Goal: Information Seeking & Learning: Compare options

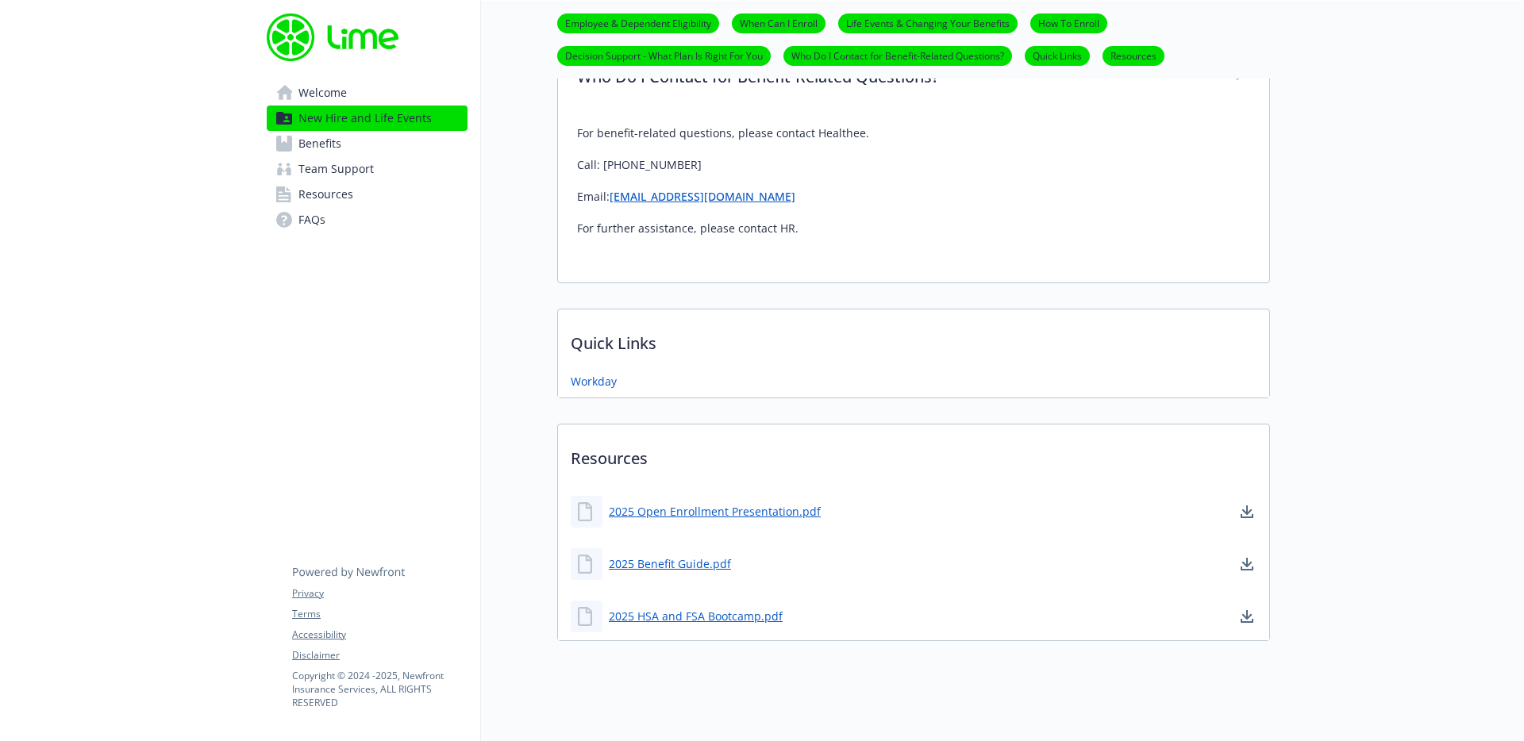
scroll to position [2158, 0]
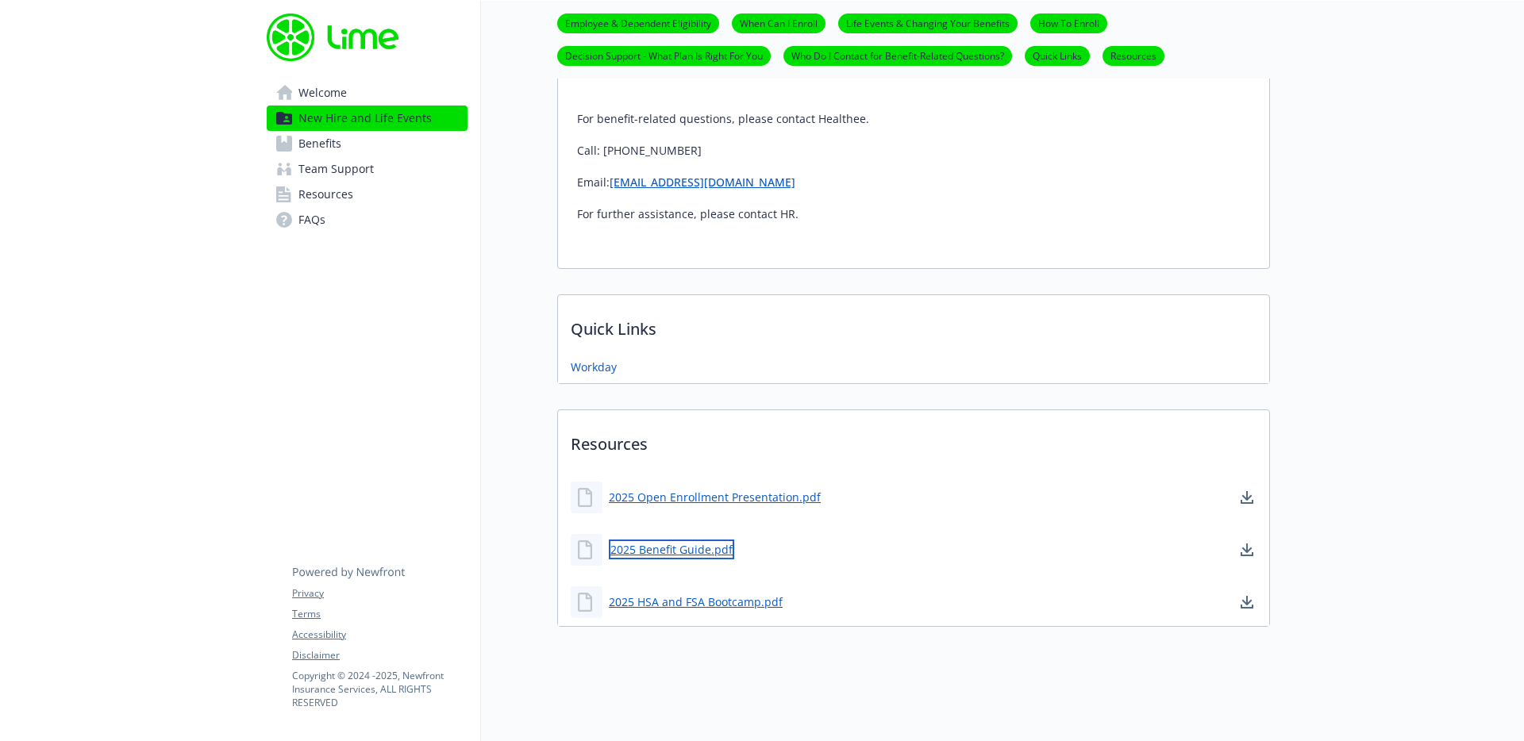
click at [697, 540] on link "2025 Benefit Guide.pdf" at bounding box center [671, 550] width 125 height 20
click at [767, 487] on link "2025 Open Enrollment Presentation.pdf" at bounding box center [716, 497] width 215 height 20
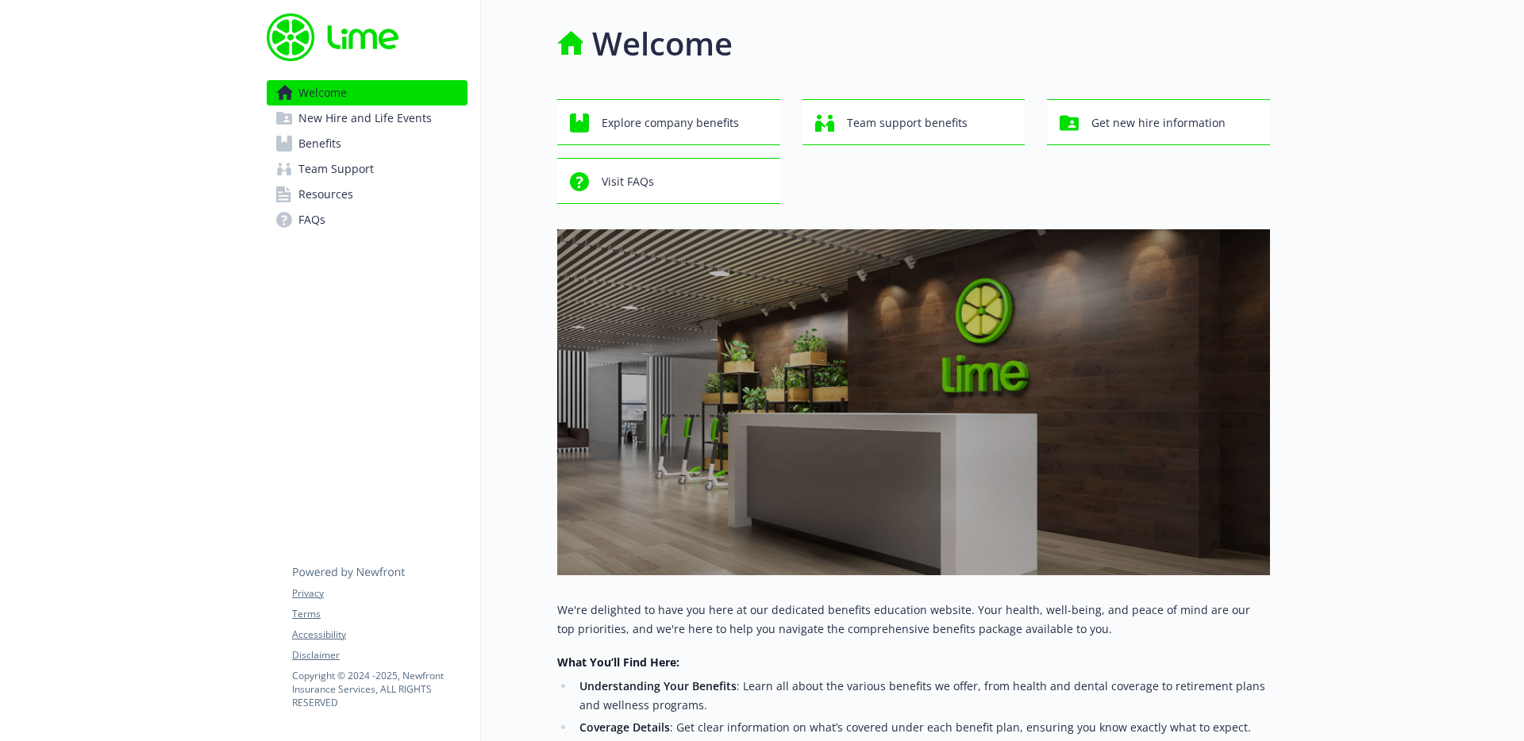
click at [341, 174] on span "Team Support" at bounding box center [335, 168] width 75 height 25
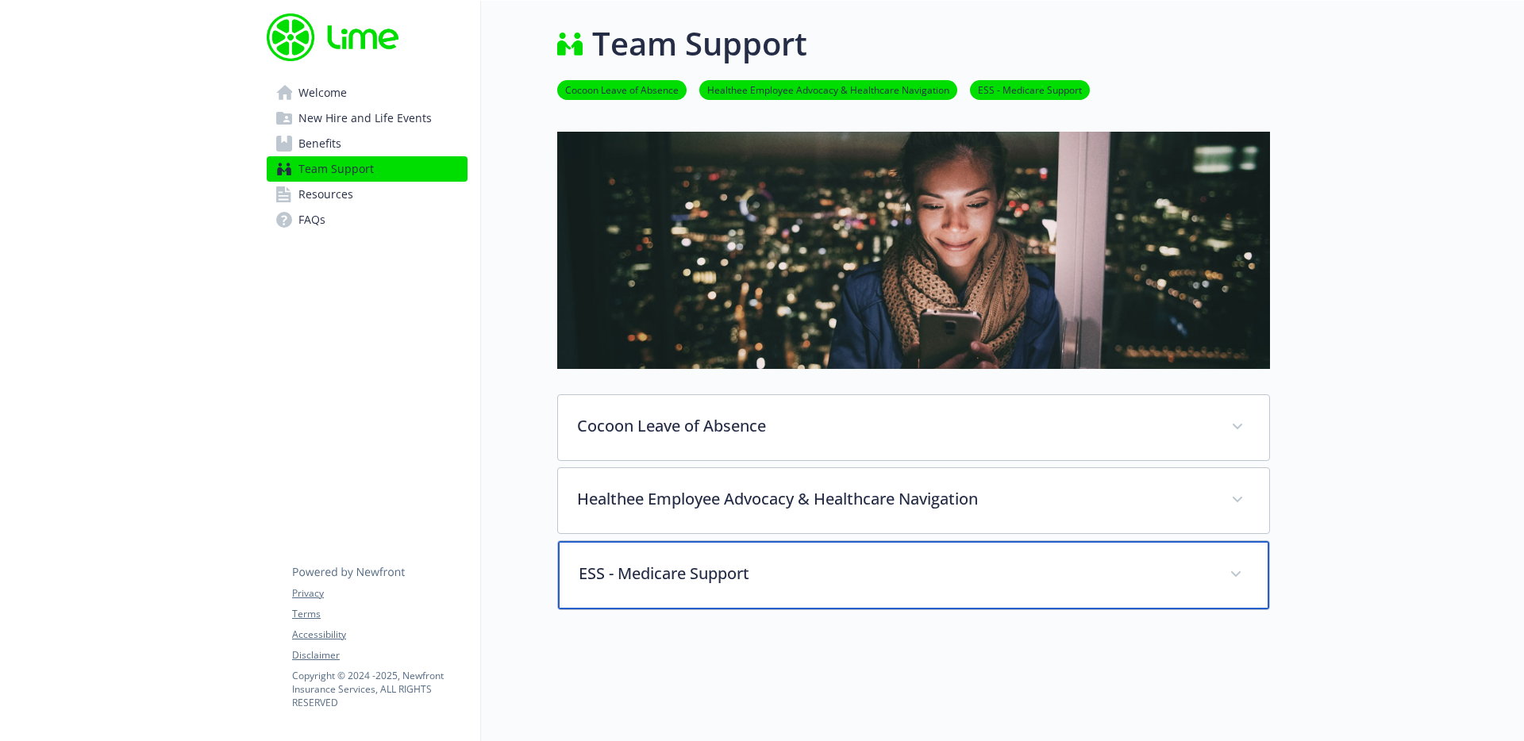
click at [655, 580] on p "ESS - Medicare Support" at bounding box center [895, 574] width 632 height 24
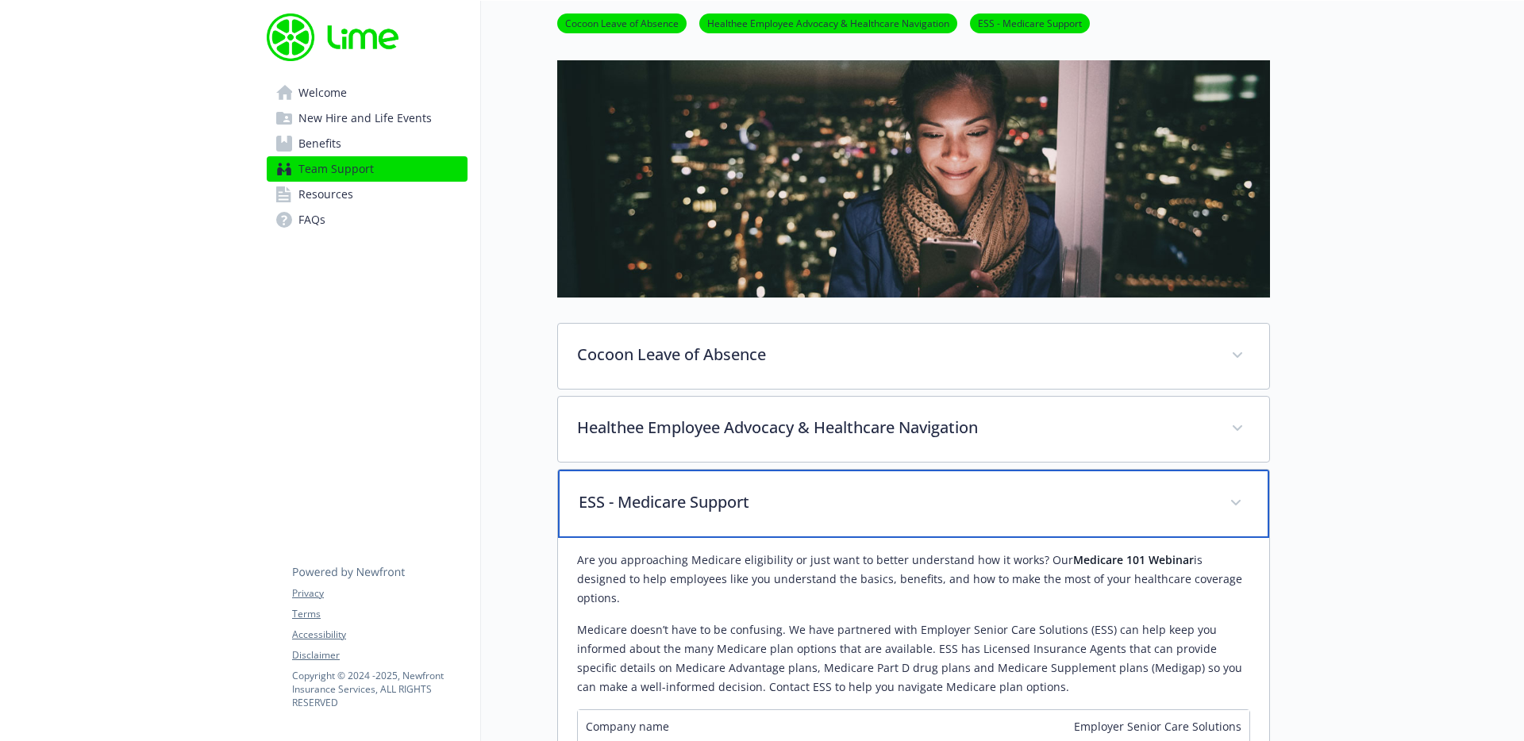
scroll to position [112, 0]
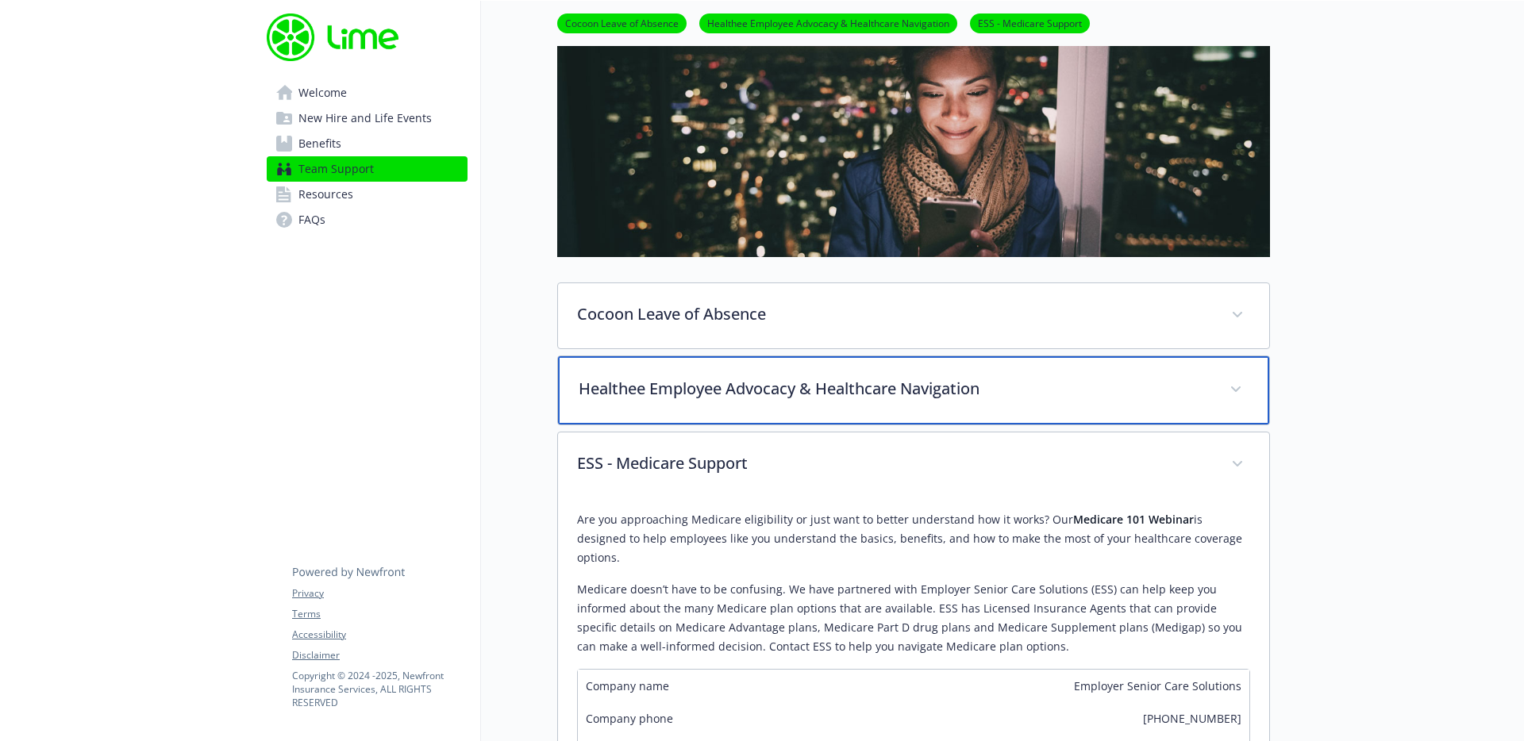
click at [687, 392] on p "Healthee Employee Advocacy & Healthcare Navigation" at bounding box center [895, 389] width 632 height 24
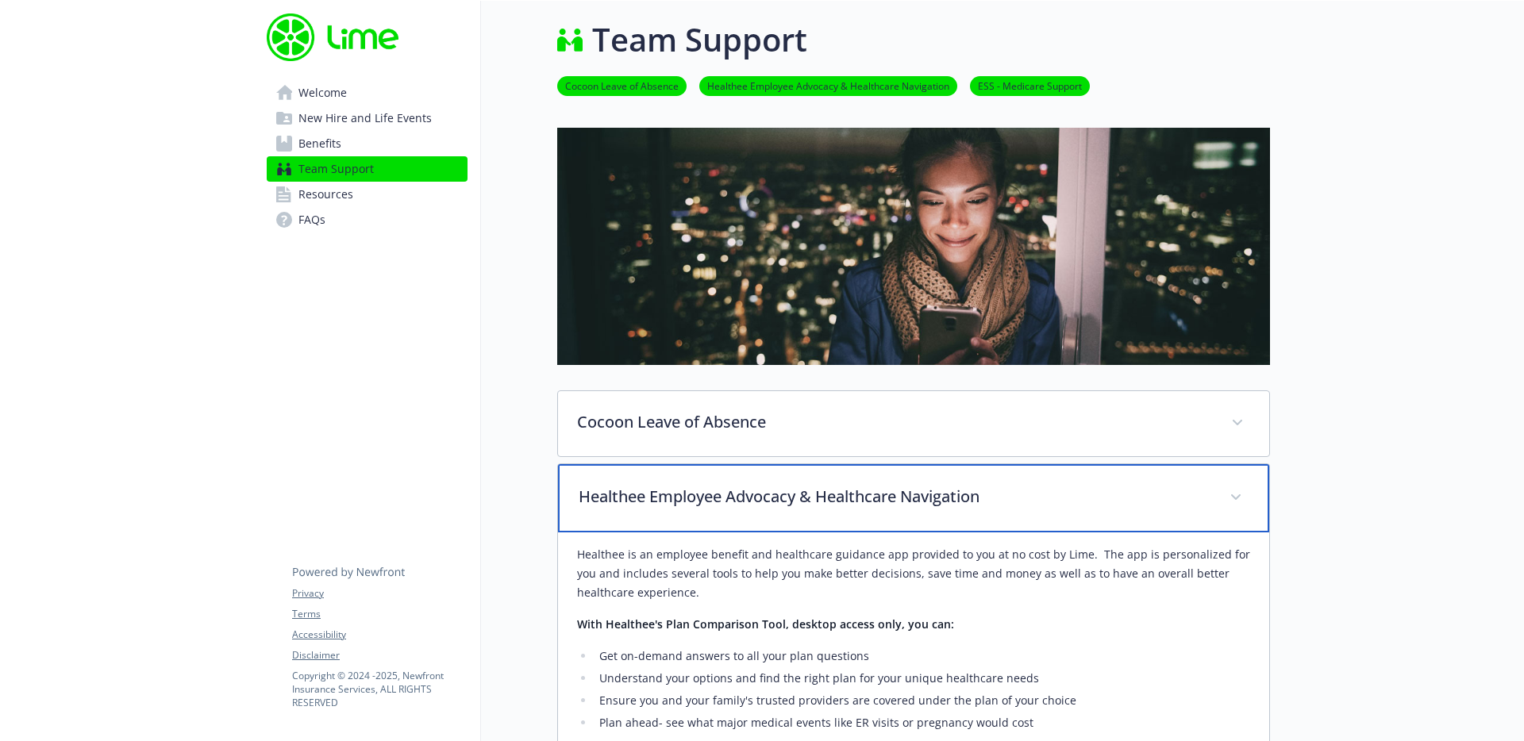
scroll to position [0, 0]
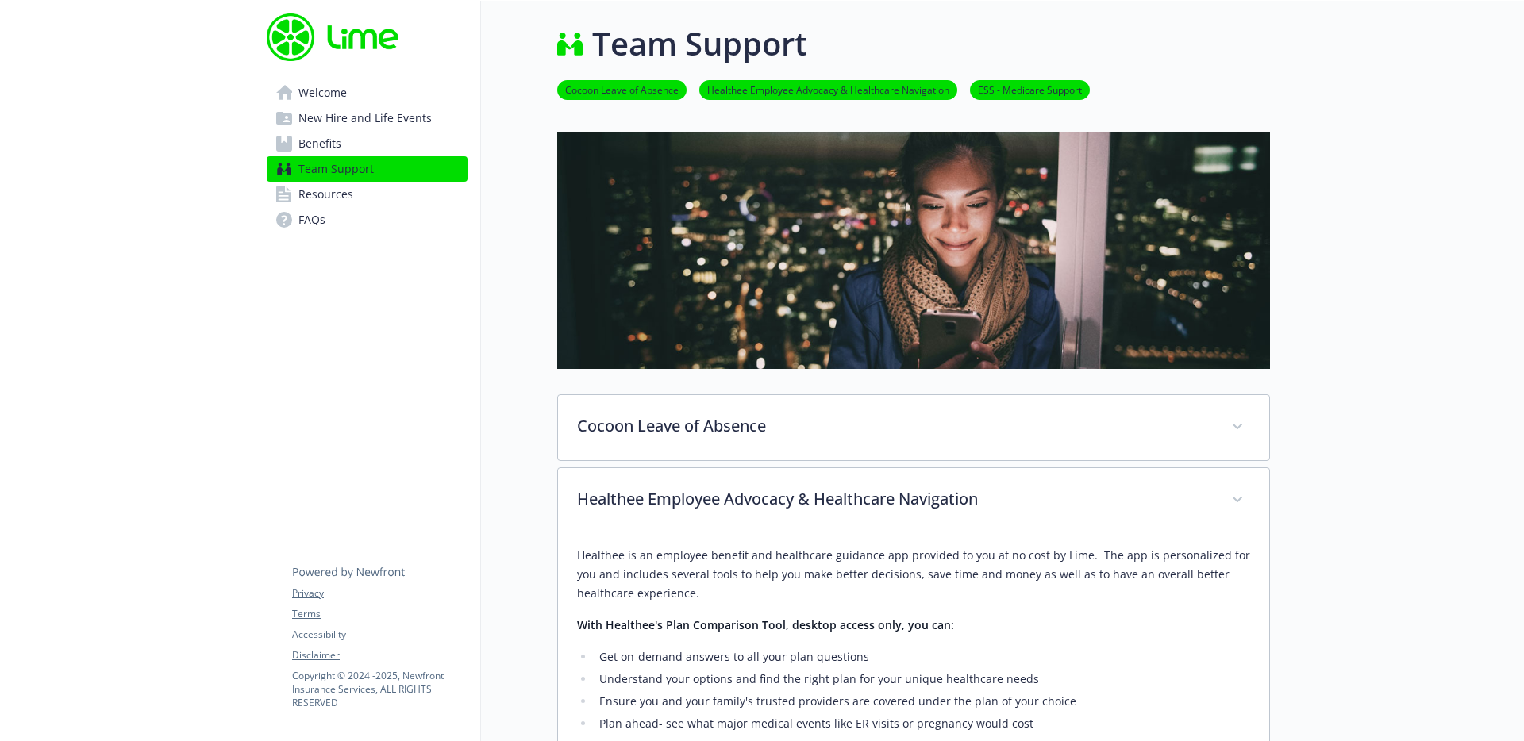
click at [340, 183] on span "Resources" at bounding box center [325, 194] width 55 height 25
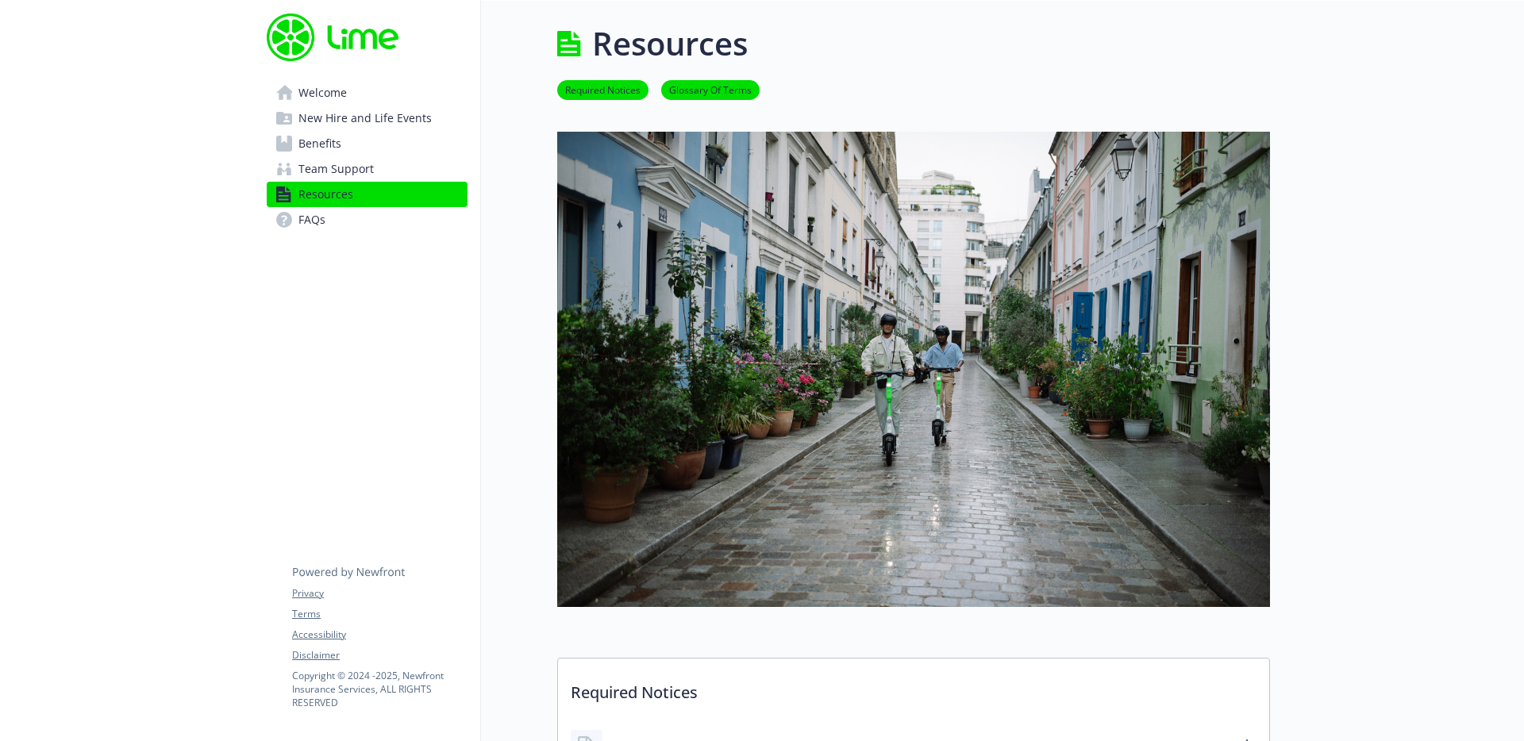
click at [318, 148] on span "Benefits" at bounding box center [319, 143] width 43 height 25
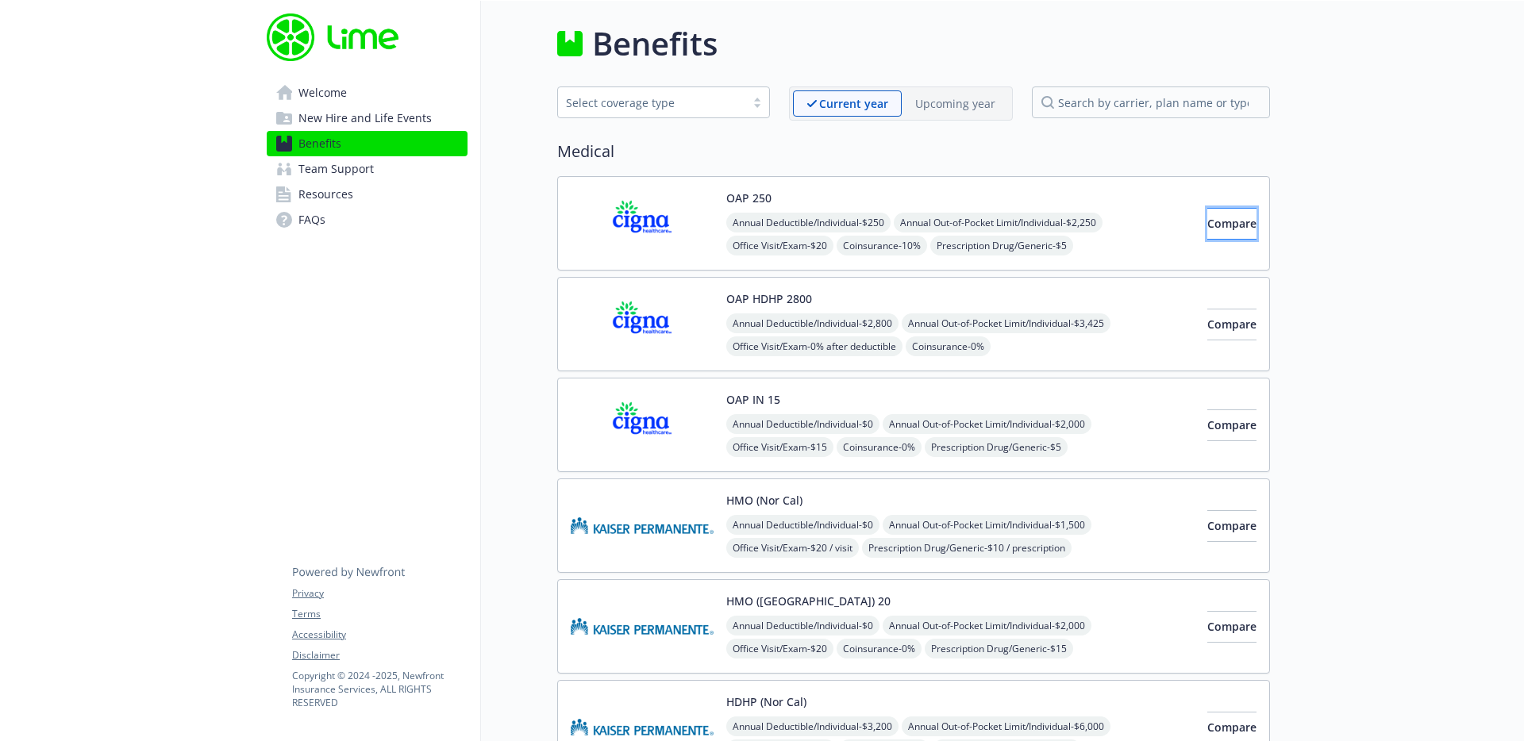
click at [1226, 229] on span "Compare" at bounding box center [1231, 223] width 49 height 15
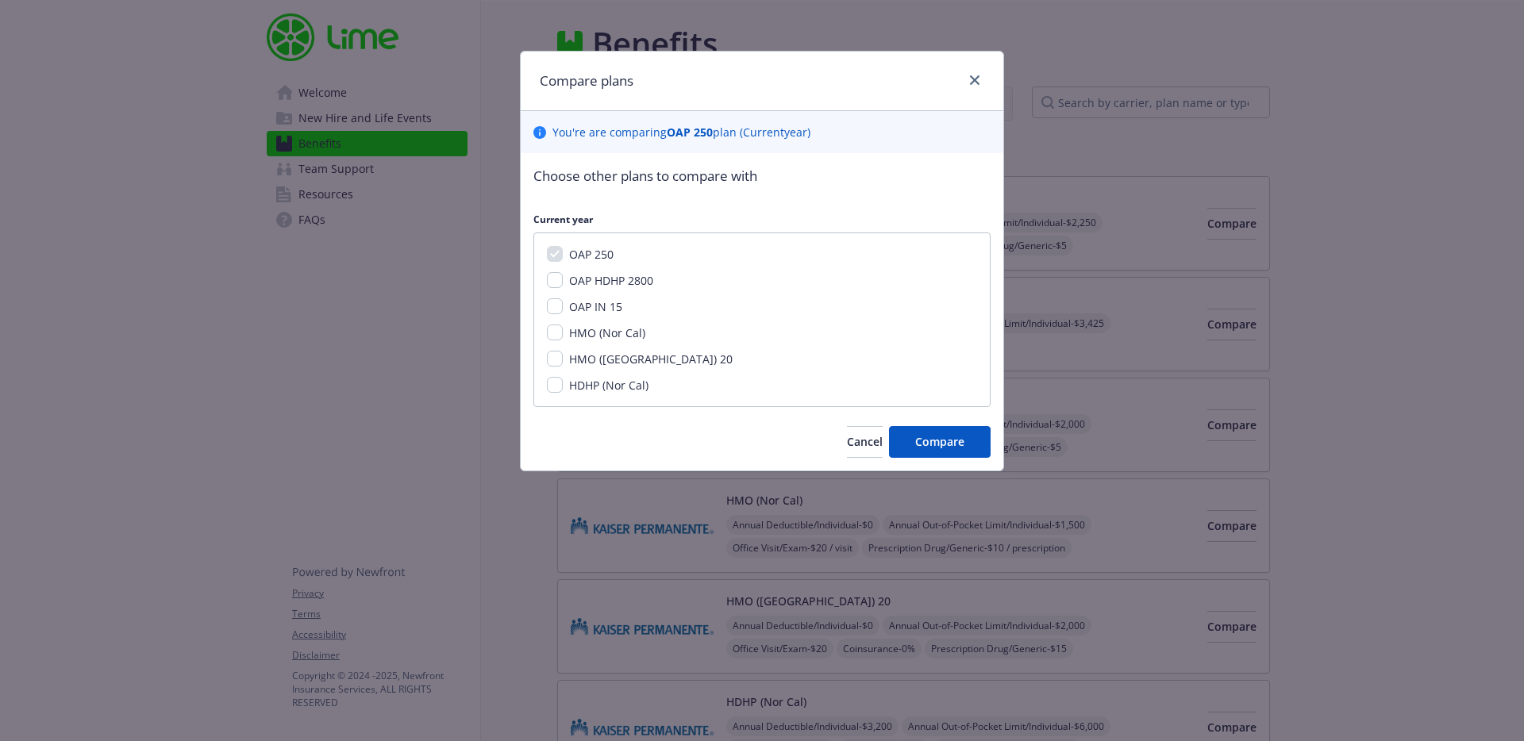
click at [603, 283] on span "OAP HDHP 2800" at bounding box center [611, 280] width 84 height 15
click at [563, 283] on input "OAP HDHP 2800" at bounding box center [555, 280] width 16 height 16
checkbox input "true"
click at [942, 455] on button "Compare" at bounding box center [940, 442] width 102 height 32
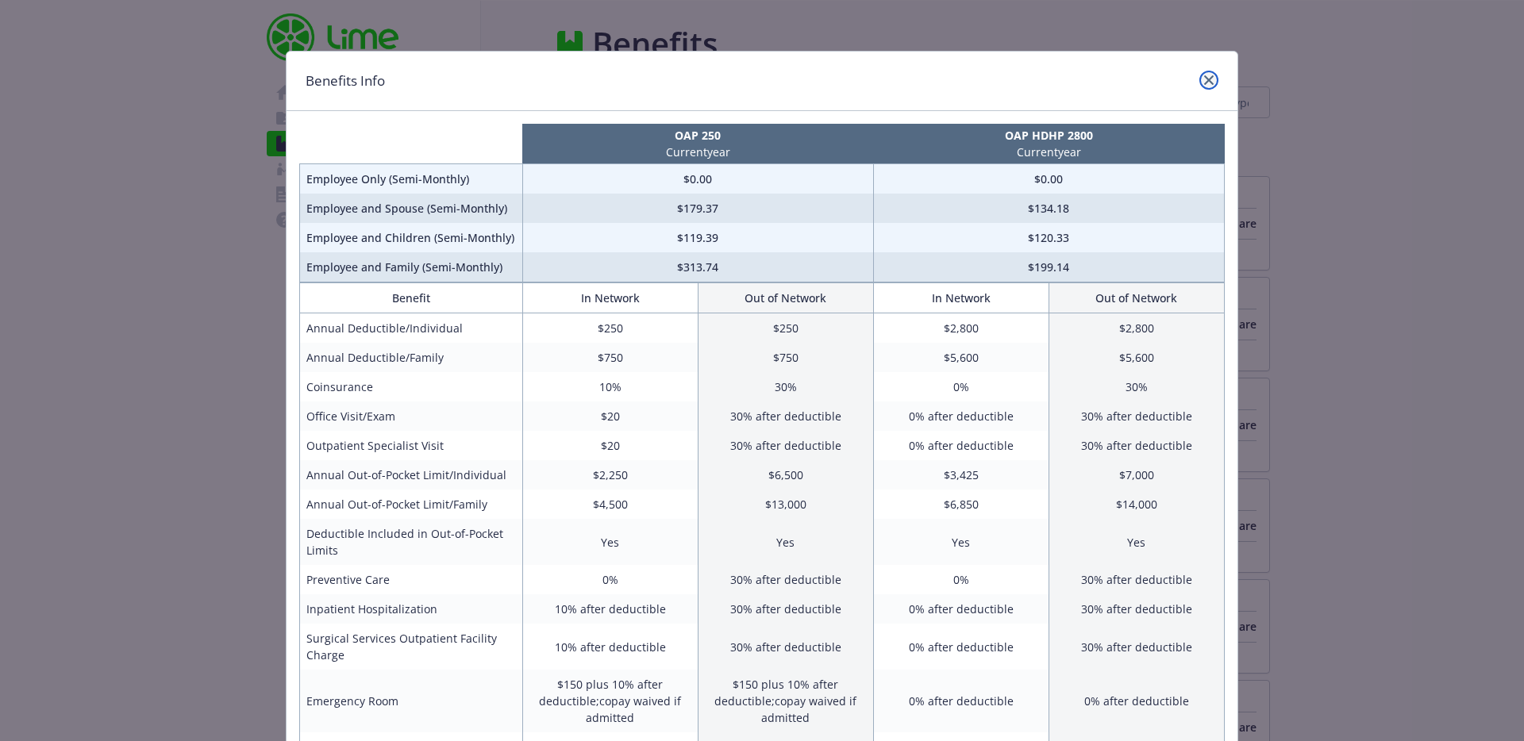
click at [1206, 79] on icon "close" at bounding box center [1209, 80] width 10 height 10
